Goal: Register for event/course

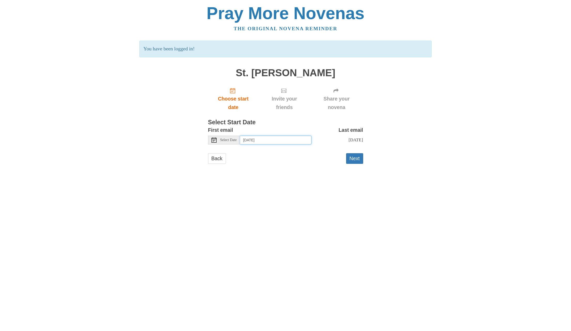
click at [258, 140] on input "Sunday, October 5th" at bounding box center [275, 140] width 71 height 9
click at [355, 157] on button "Next" at bounding box center [354, 158] width 17 height 11
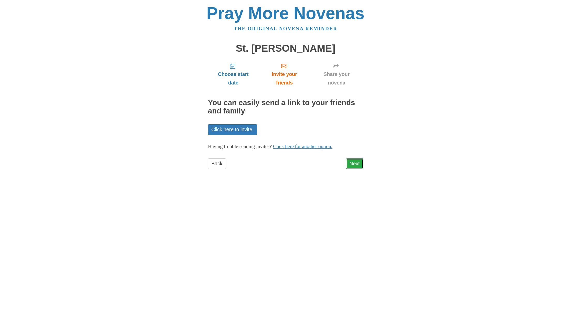
click at [353, 162] on link "Next" at bounding box center [354, 164] width 17 height 11
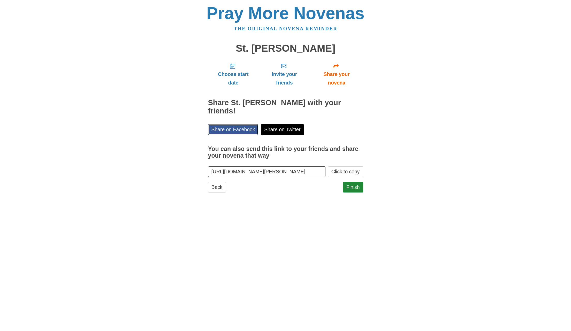
click at [240, 124] on link "Share on Facebook" at bounding box center [233, 129] width 50 height 11
click at [229, 124] on link "Share on Facebook" at bounding box center [233, 129] width 50 height 11
